Goal: Find specific page/section: Find specific page/section

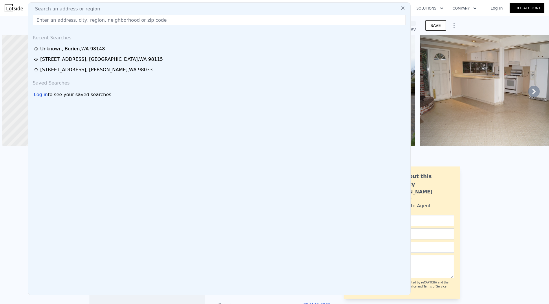
scroll to position [0, 2]
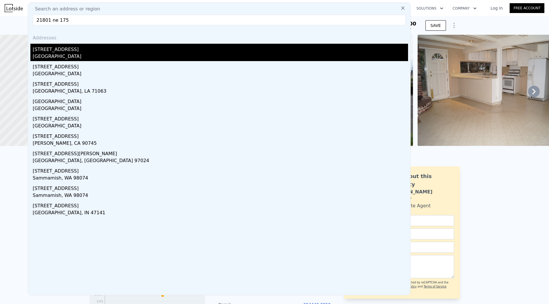
type input "21801 ne 175"
click at [92, 55] on div "[GEOGRAPHIC_DATA]" at bounding box center [221, 57] width 376 height 8
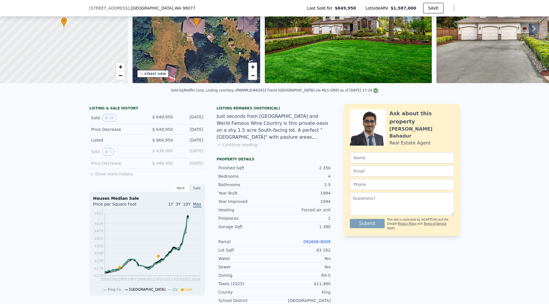
scroll to position [62, 0]
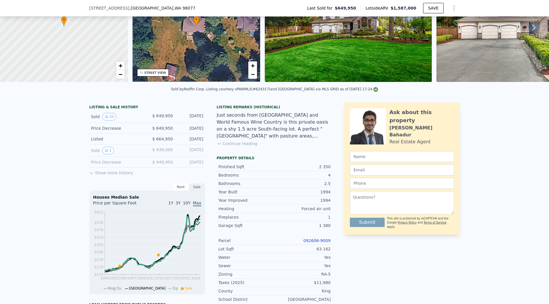
click at [317, 243] on link "092606-9009" at bounding box center [316, 240] width 27 height 5
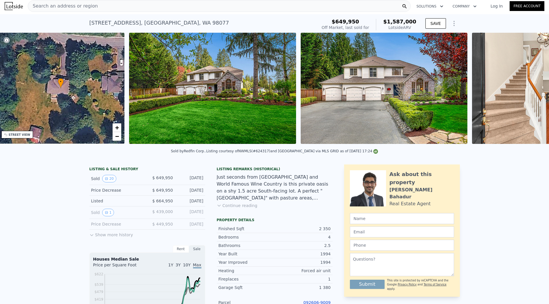
scroll to position [0, 135]
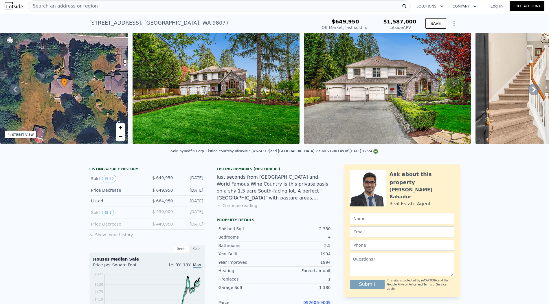
drag, startPoint x: 83, startPoint y: 22, endPoint x: 128, endPoint y: 25, distance: 44.7
click at [128, 25] on div "[STREET_ADDRESS] Sold [DATE] for $649,950 (~ARV $1.587m ) $649,950 Off Market, …" at bounding box center [274, 23] width 549 height 19
copy div "[STREET_ADDRESS]"
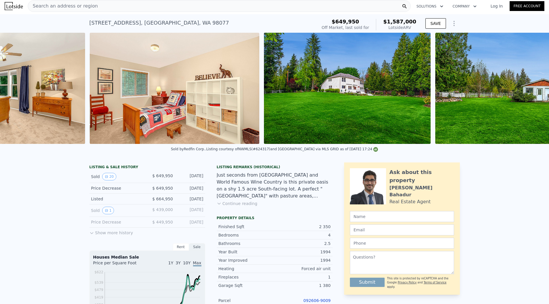
scroll to position [0, 2526]
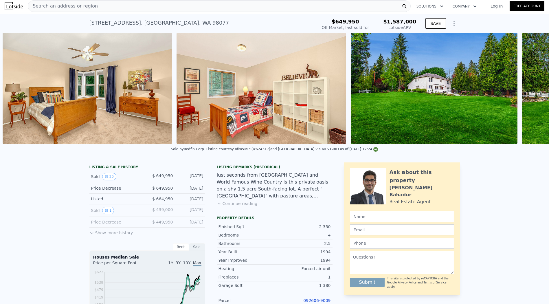
click at [388, 98] on img at bounding box center [434, 88] width 167 height 111
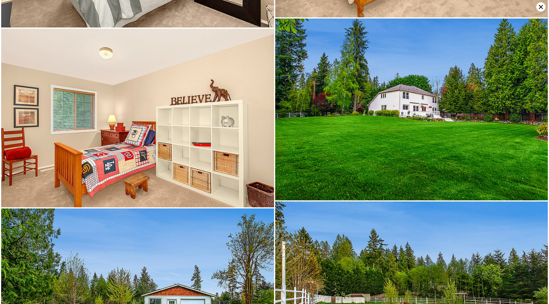
scroll to position [1246, 0]
